Goal: Browse casually: Explore the website without a specific task or goal

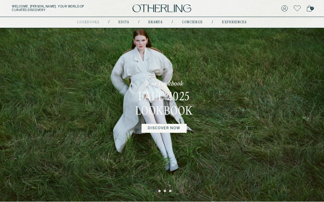
scroll to position [18, 0]
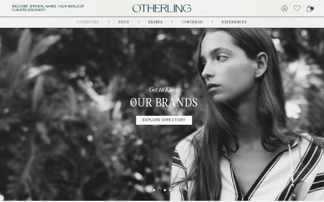
click at [154, 191] on button "1" at bounding box center [154, 190] width 3 height 3
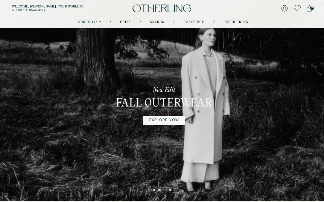
click at [154, 191] on button "1" at bounding box center [154, 190] width 3 height 3
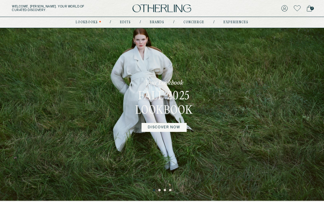
click at [167, 130] on link "DISCOVER NOW" at bounding box center [163, 127] width 45 height 9
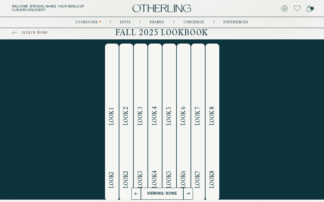
scroll to position [4, 0]
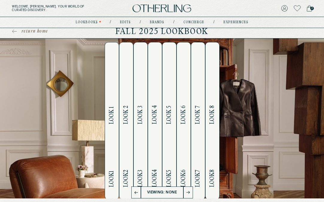
click at [112, 124] on span "Look 1" at bounding box center [111, 116] width 7 height 18
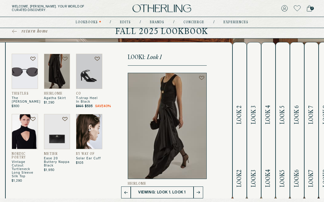
click at [53, 75] on img at bounding box center [57, 71] width 26 height 35
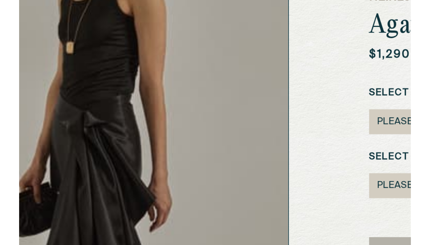
scroll to position [53, 0]
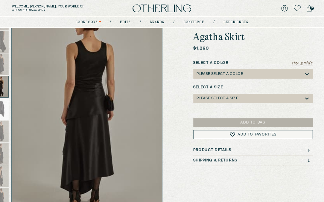
click at [7, 86] on div at bounding box center [1, 87] width 15 height 22
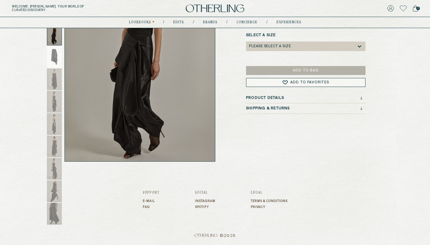
scroll to position [105, 0]
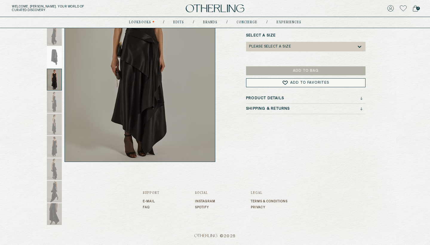
click at [53, 79] on div at bounding box center [54, 80] width 15 height 22
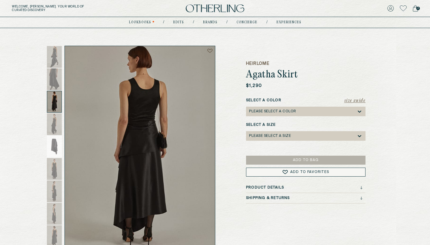
scroll to position [15, 0]
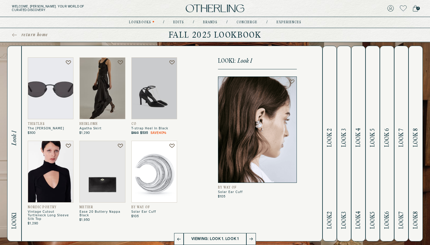
click at [149, 179] on img at bounding box center [154, 172] width 46 height 62
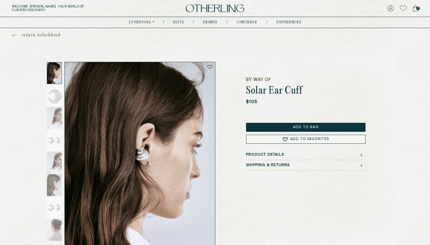
click at [303, 128] on button "Add to Bag" at bounding box center [306, 127] width 120 height 9
click at [15, 35] on icon at bounding box center [14, 35] width 5 height 4
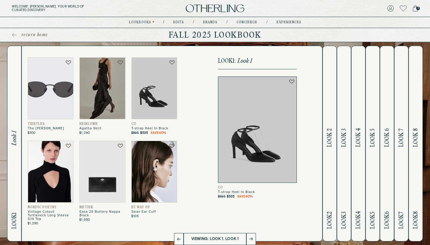
click at [323, 138] on span "Look 2" at bounding box center [330, 137] width 7 height 19
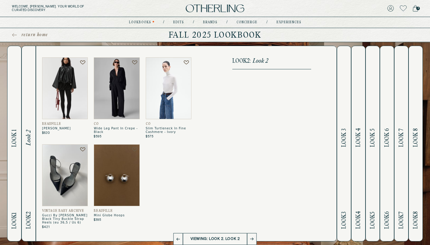
click at [323, 145] on span "Look 3" at bounding box center [344, 137] width 7 height 19
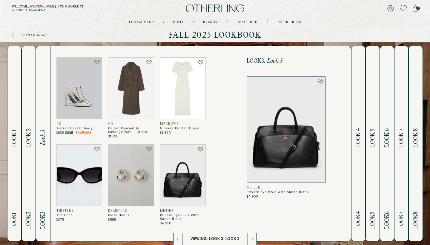
click at [323, 142] on span "Look 4" at bounding box center [358, 137] width 7 height 19
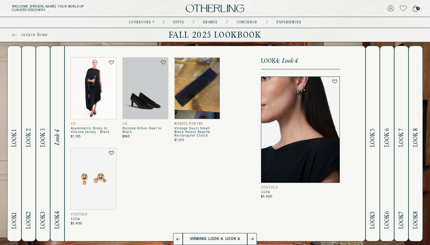
click at [302, 140] on img at bounding box center [300, 129] width 79 height 106
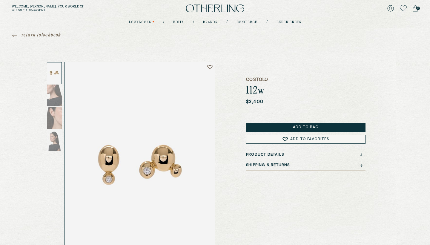
click at [273, 158] on div "Product Details" at bounding box center [306, 156] width 120 height 7
click at [279, 154] on h3 "Product Details" at bounding box center [265, 155] width 38 height 4
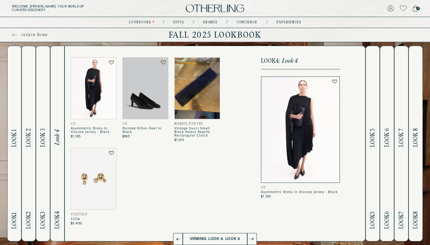
click at [323, 145] on span "Look 5" at bounding box center [373, 137] width 7 height 19
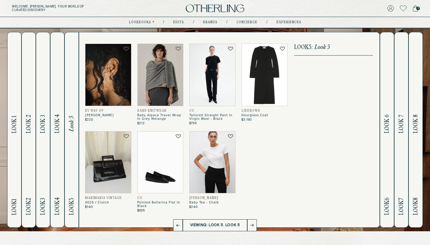
scroll to position [15, 0]
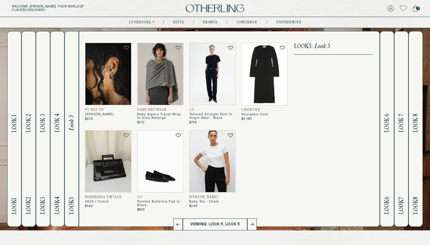
click at [323, 120] on span "Look 6" at bounding box center [387, 123] width 7 height 19
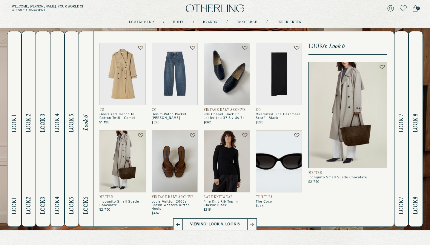
click at [88, 123] on span "Look 6" at bounding box center [86, 123] width 7 height 16
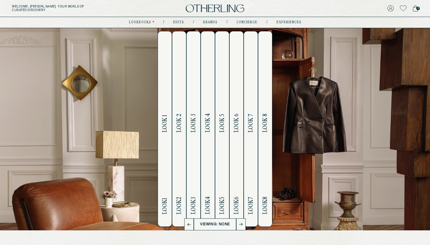
click at [227, 122] on button "Look 5 Look 5" at bounding box center [222, 129] width 14 height 196
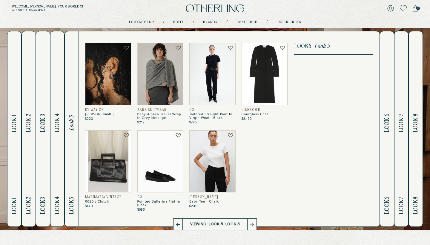
click at [111, 172] on img at bounding box center [108, 161] width 46 height 62
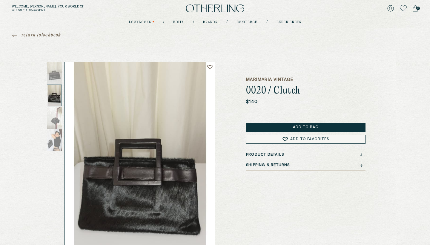
click at [26, 35] on span "return to lookbook" at bounding box center [42, 35] width 40 height 6
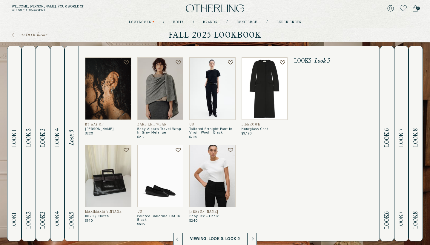
click at [323, 136] on span "Look 6" at bounding box center [387, 137] width 7 height 19
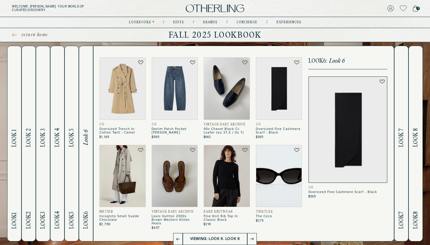
click at [323, 142] on span "Look 7" at bounding box center [401, 137] width 7 height 19
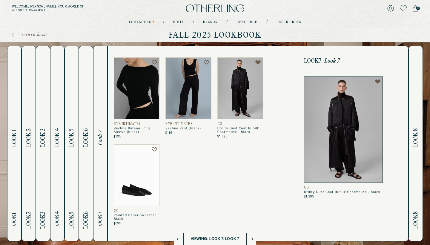
click at [323, 146] on span "Look 8" at bounding box center [416, 137] width 7 height 19
